Goal: Transaction & Acquisition: Purchase product/service

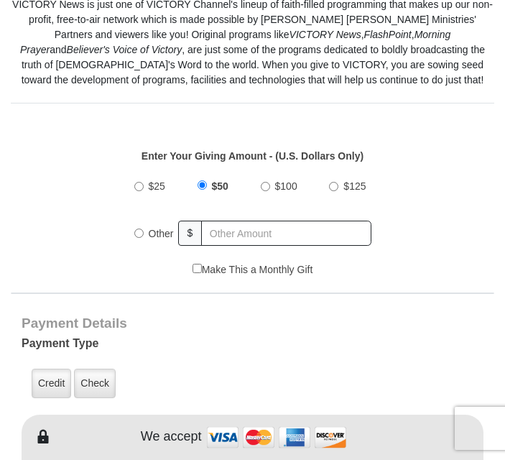
click at [130, 211] on div "$25 $50 $100 $125 Other $" at bounding box center [252, 215] width 251 height 93
click at [135, 229] on input "Other" at bounding box center [138, 233] width 9 height 9
radio input "true"
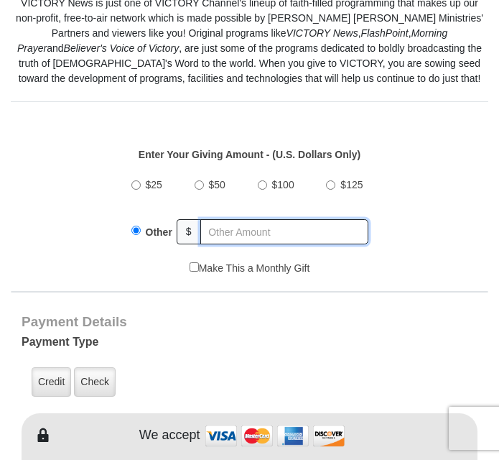
click at [221, 219] on input "text" at bounding box center [284, 231] width 168 height 25
type input "5"
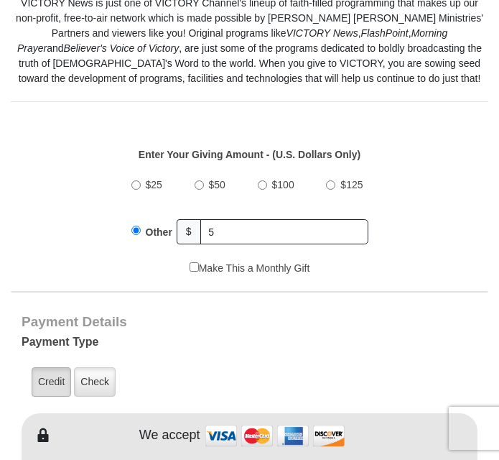
click at [45, 367] on label "Credit" at bounding box center [52, 381] width 40 height 29
click at [0, 0] on input "Credit" at bounding box center [0, 0] width 0 height 0
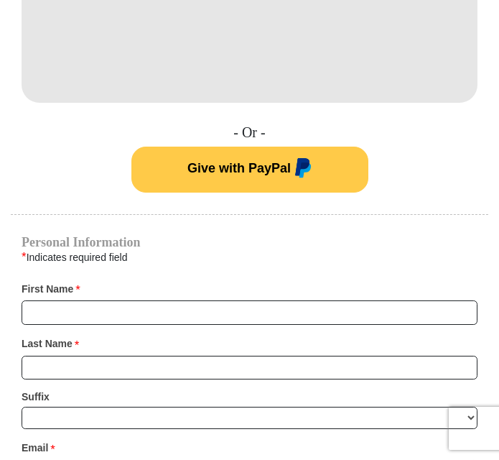
scroll to position [925, 0]
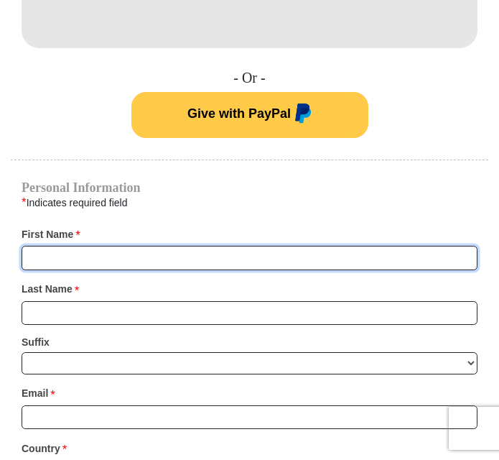
click at [45, 246] on input "First Name *" at bounding box center [250, 258] width 456 height 24
type input "[PERSON_NAME]"
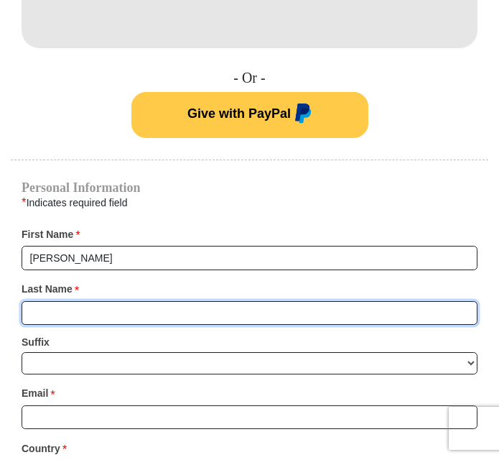
drag, startPoint x: 34, startPoint y: 294, endPoint x: 33, endPoint y: 285, distance: 8.7
click at [34, 301] on input "Last Name *" at bounding box center [250, 313] width 456 height 24
type input "[PERSON_NAME]"
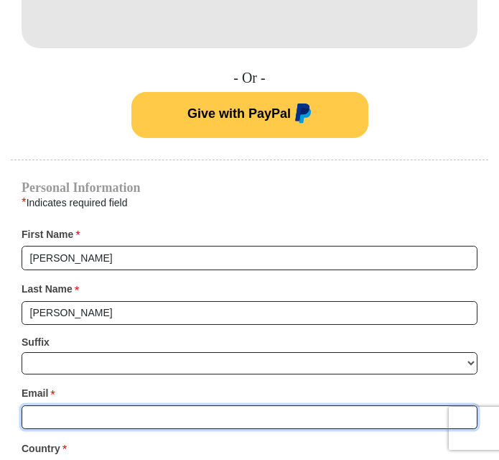
click at [54, 405] on input "Email *" at bounding box center [250, 417] width 456 height 24
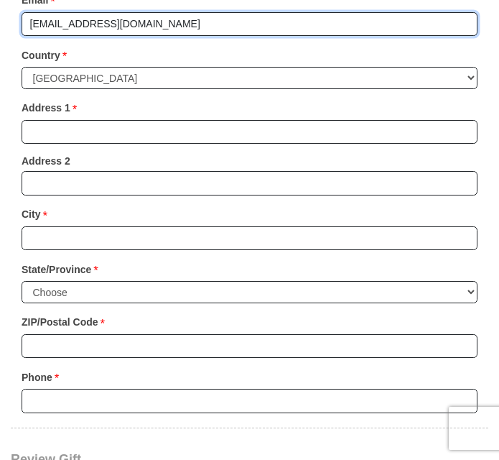
scroll to position [1342, 0]
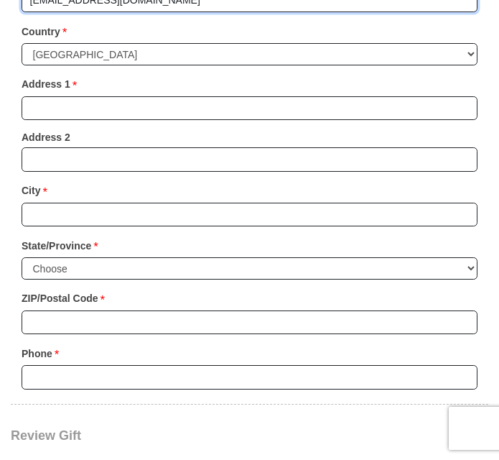
type input "[EMAIL_ADDRESS][DOMAIN_NAME]"
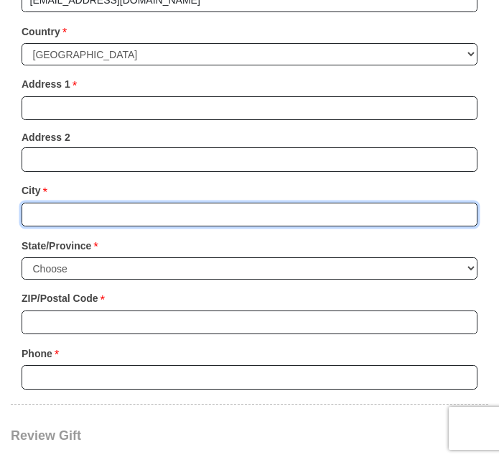
click at [48, 203] on input "City *" at bounding box center [250, 215] width 456 height 24
type input "[PERSON_NAME]"
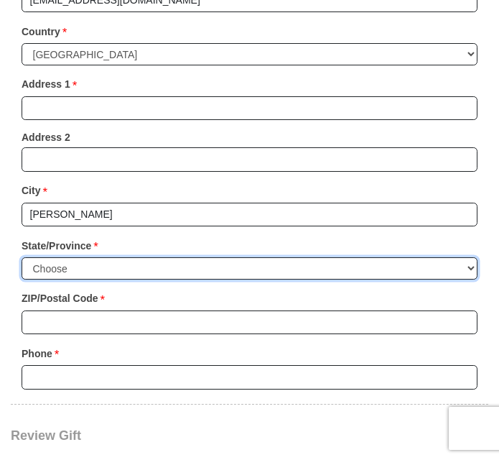
click at [466, 257] on select "Choose [US_STATE] [US_STATE] [US_STATE] [US_STATE] [US_STATE] Armed Forces Amer…" at bounding box center [250, 268] width 456 height 22
click at [471, 257] on select "Choose [US_STATE] [US_STATE] [US_STATE] [US_STATE] [US_STATE] Armed Forces Amer…" at bounding box center [250, 268] width 456 height 22
click at [382, 257] on select "Choose [US_STATE] [US_STATE] [US_STATE] [US_STATE] [US_STATE] Armed Forces Amer…" at bounding box center [250, 268] width 456 height 22
select select "OH"
click at [22, 257] on select "Choose [US_STATE] [US_STATE] [US_STATE] [US_STATE] [US_STATE] Armed Forces Amer…" at bounding box center [250, 268] width 456 height 22
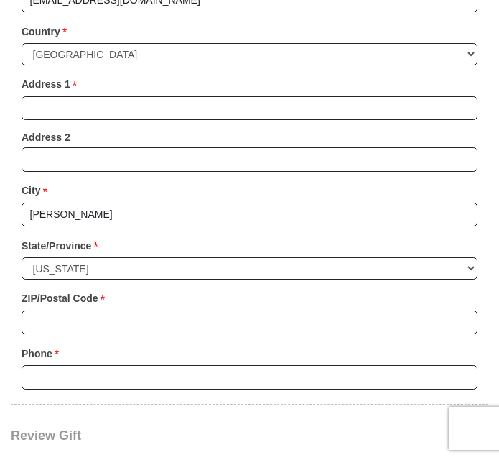
click at [193, 290] on div "ZIP/Postal Code * No postal code? Click here. Please enter ZIP/Postal Code You …" at bounding box center [250, 311] width 456 height 48
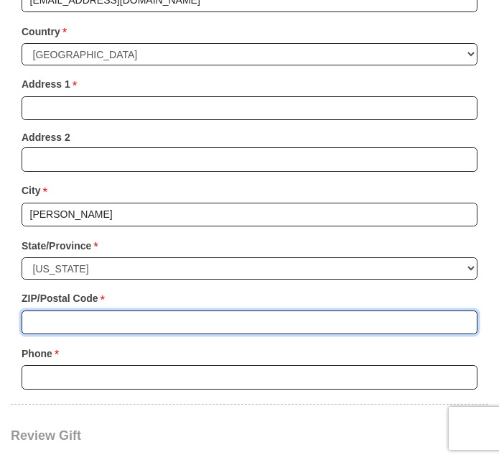
click at [182, 310] on input "ZIP/Postal Code *" at bounding box center [250, 322] width 456 height 24
type input "43026"
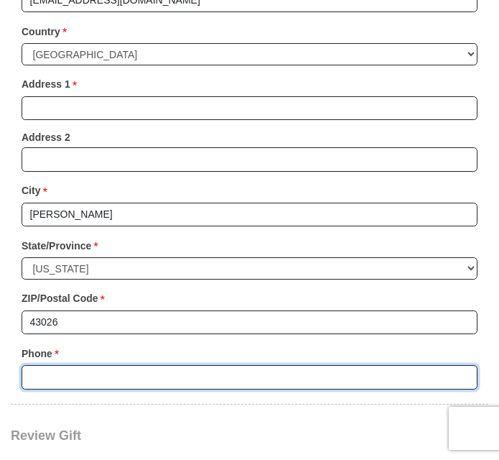
click at [70, 365] on input "Phone * *" at bounding box center [250, 377] width 456 height 24
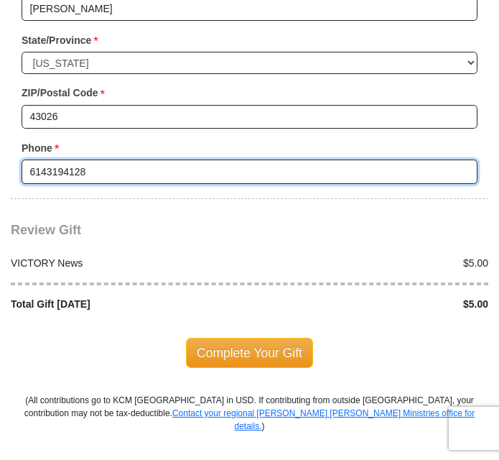
scroll to position [1554, 0]
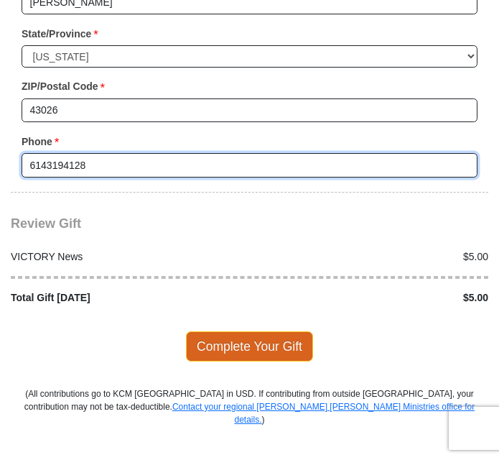
type input "6143194128"
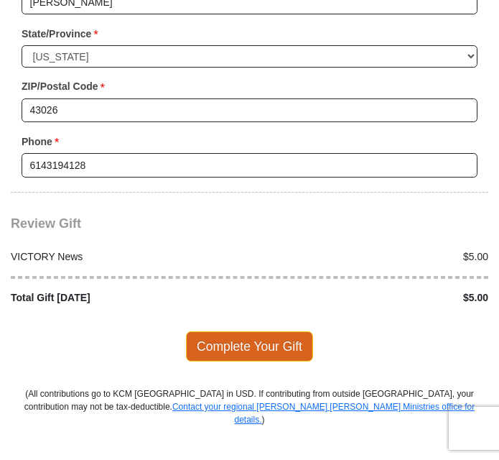
click at [236, 331] on span "Complete Your Gift" at bounding box center [249, 346] width 127 height 30
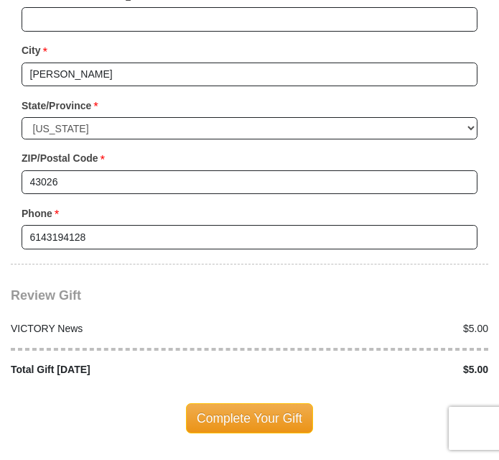
scroll to position [1408, 0]
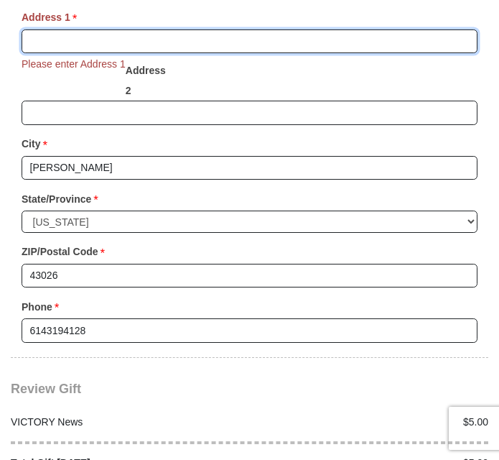
click at [66, 29] on input "Address 1 *" at bounding box center [250, 41] width 456 height 24
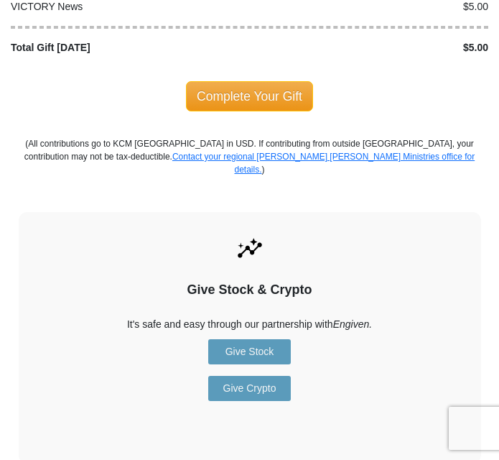
scroll to position [1727, 0]
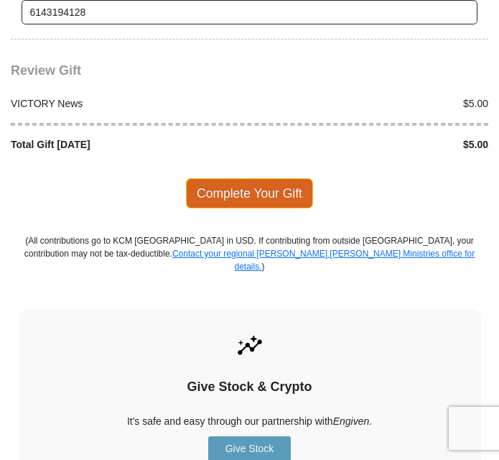
type input "4642 family dr"
click at [251, 178] on span "Complete Your Gift" at bounding box center [249, 193] width 127 height 30
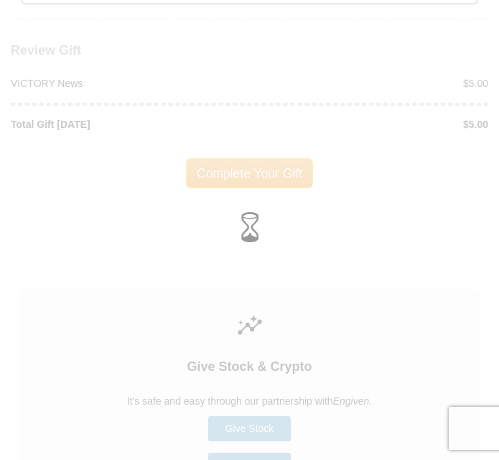
scroll to position [1707, 0]
